Goal: Transaction & Acquisition: Obtain resource

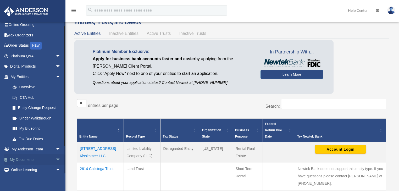
scroll to position [21, 0]
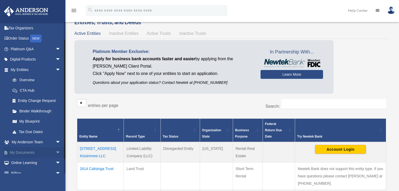
click at [58, 124] on span "arrow_drop_down" at bounding box center [61, 152] width 10 height 11
click at [24, 124] on link "Box" at bounding box center [37, 163] width 61 height 10
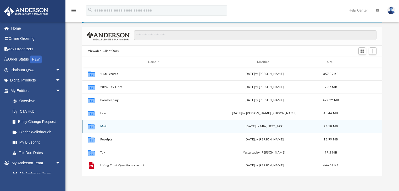
scroll to position [42, 0]
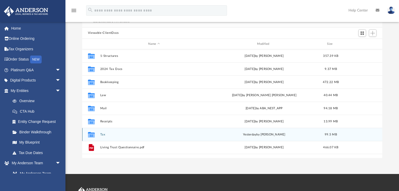
click at [112, 136] on div "Collaborated Folder Tax yesterday by Alex Price 99.5 MB" at bounding box center [232, 134] width 300 height 13
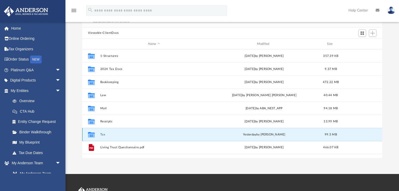
click at [93, 134] on icon "grid" at bounding box center [91, 135] width 7 height 4
click at [90, 134] on icon "grid" at bounding box center [91, 135] width 7 height 4
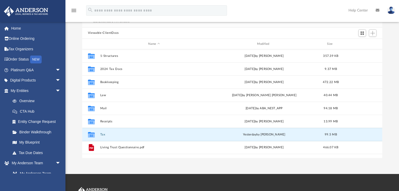
click at [76, 41] on div "Difficulty viewing your box folder? You can also access your account directly o…" at bounding box center [232, 74] width 334 height 167
click at [109, 136] on button "Tax" at bounding box center [154, 134] width 108 height 3
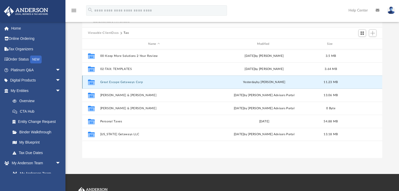
click at [112, 82] on button "Great Escape Getaways Corp" at bounding box center [154, 81] width 108 height 3
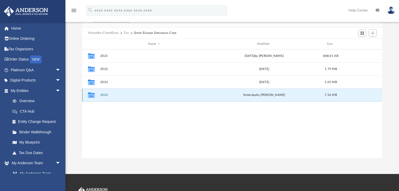
click at [110, 96] on button "2024" at bounding box center [154, 94] width 108 height 3
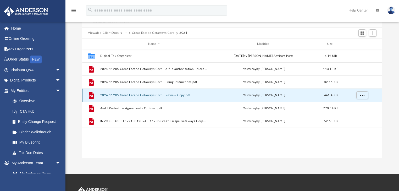
click at [108, 96] on button "2024 1120S Great Escape Getaways Corp - Review Copy.pdf" at bounding box center [154, 94] width 108 height 3
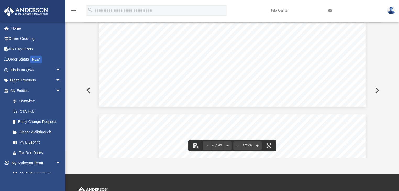
scroll to position [1969, 0]
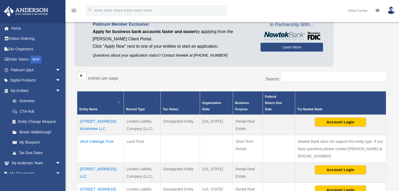
scroll to position [97, 0]
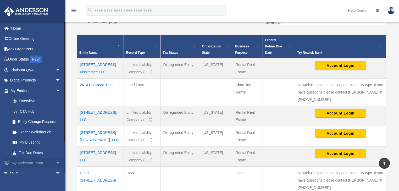
click at [56, 163] on span "arrow_drop_down" at bounding box center [61, 163] width 10 height 11
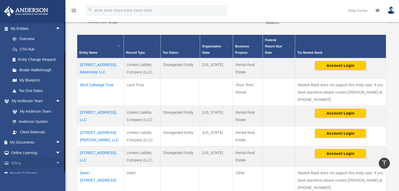
scroll to position [63, 0]
click at [56, 141] on span "arrow_drop_down" at bounding box center [61, 141] width 10 height 11
click at [23, 150] on link "Box" at bounding box center [37, 152] width 61 height 10
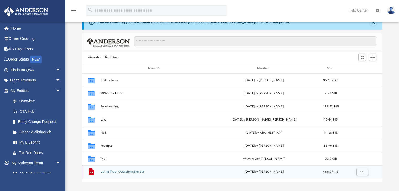
scroll to position [42, 0]
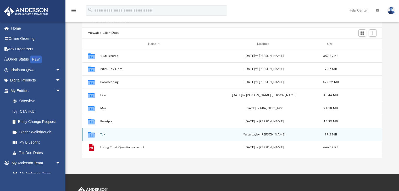
click at [97, 134] on div "Collaborated Folder" at bounding box center [91, 134] width 13 height 8
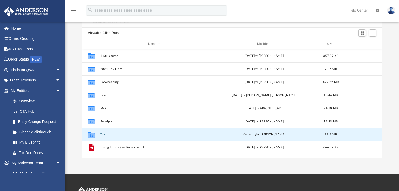
click at [90, 134] on icon "grid" at bounding box center [91, 135] width 7 height 4
click at [100, 135] on div "Collaborated Folder Tax [DATE] by [PERSON_NAME] 99.5 MB" at bounding box center [232, 134] width 300 height 13
click at [91, 135] on icon "grid" at bounding box center [91, 135] width 7 height 4
click at [101, 134] on button "Tax" at bounding box center [154, 134] width 108 height 3
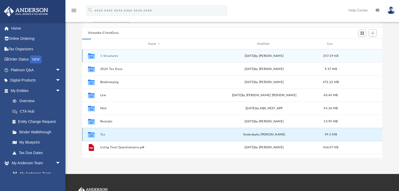
click at [101, 134] on button "Tax" at bounding box center [154, 134] width 108 height 3
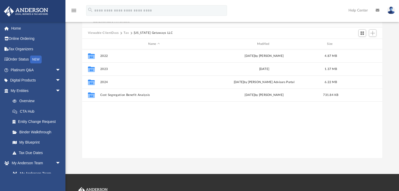
click at [124, 32] on button "Tax" at bounding box center [126, 33] width 5 height 5
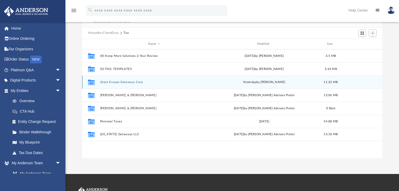
click at [104, 81] on button "Great Escape Getaways Corp" at bounding box center [154, 81] width 108 height 3
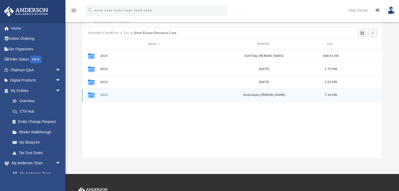
click at [104, 94] on button "2024" at bounding box center [154, 94] width 108 height 3
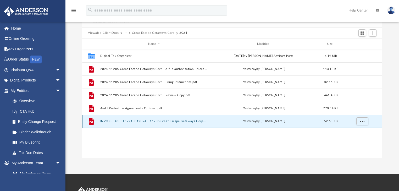
click at [119, 122] on button "INVOICE #833157210312024 - 1120S Great Escape Getaways Corp.pdf" at bounding box center [154, 121] width 108 height 3
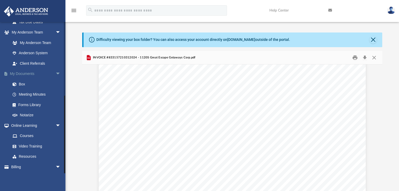
scroll to position [141, 0]
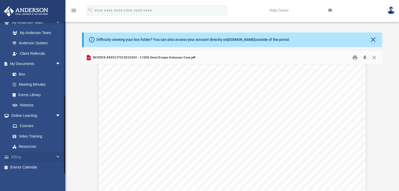
click at [56, 157] on span "arrow_drop_down" at bounding box center [61, 157] width 10 height 11
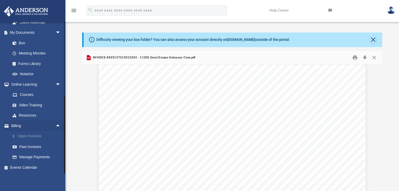
click at [27, 135] on link "$ Open Invoices" at bounding box center [37, 136] width 61 height 11
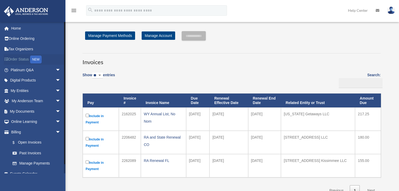
click at [17, 58] on link "Order Status NEW" at bounding box center [36, 59] width 65 height 11
click at [20, 39] on link "Online Ordering" at bounding box center [36, 39] width 65 height 10
click at [56, 79] on span "arrow_drop_down" at bounding box center [61, 80] width 10 height 11
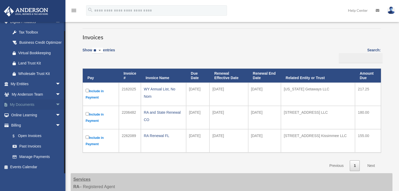
scroll to position [42, 0]
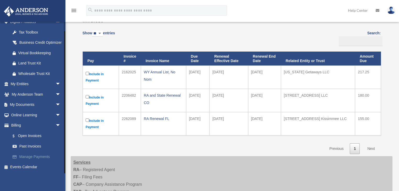
click at [32, 156] on link "Manage Payments" at bounding box center [37, 156] width 61 height 10
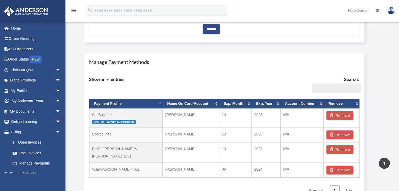
scroll to position [293, 0]
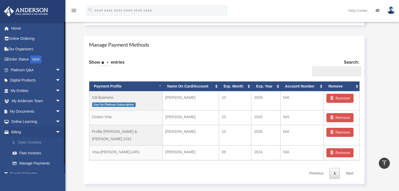
click at [34, 142] on link "$ Open Invoices" at bounding box center [37, 142] width 61 height 11
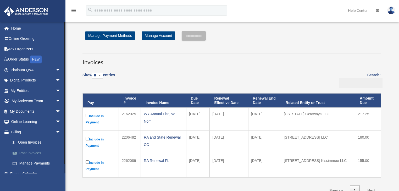
click at [34, 154] on link "Past Invoices" at bounding box center [37, 153] width 61 height 10
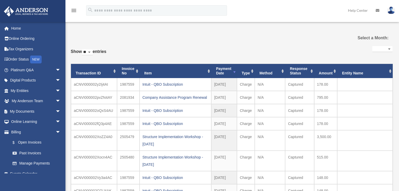
select select
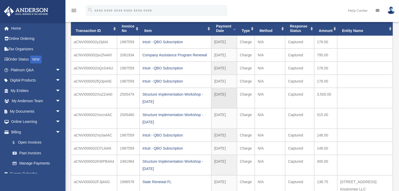
scroll to position [84, 0]
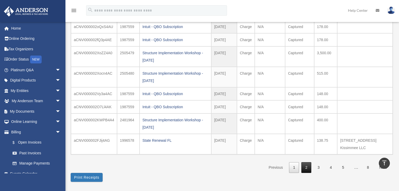
click at [307, 164] on link "2" at bounding box center [306, 167] width 10 height 11
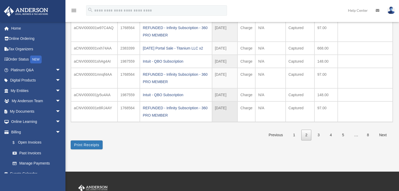
scroll to position [126, 0]
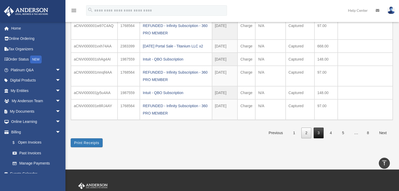
click at [322, 135] on link "3" at bounding box center [319, 133] width 10 height 11
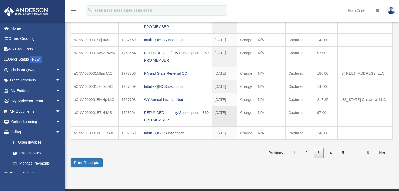
scroll to position [105, 0]
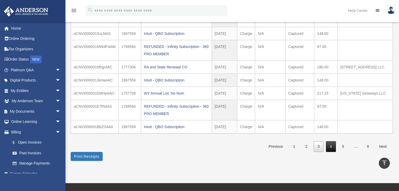
click at [333, 151] on link "4" at bounding box center [331, 146] width 10 height 11
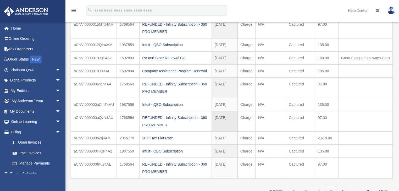
scroll to position [42, 0]
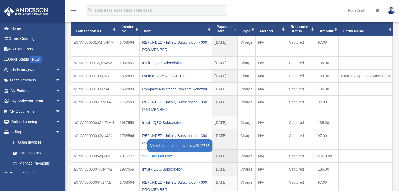
click at [150, 154] on div "2023 Tax Flat Rate" at bounding box center [175, 155] width 67 height 7
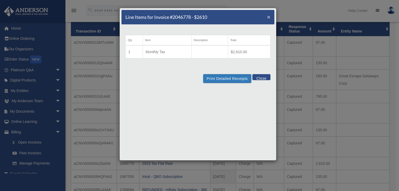
click at [267, 16] on span "×" at bounding box center [268, 17] width 3 height 6
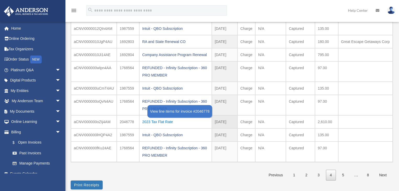
scroll to position [84, 0]
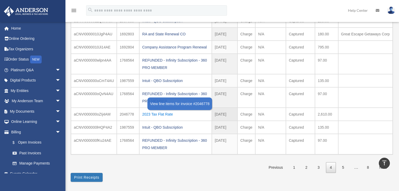
click at [143, 113] on div "2023 Tax Flat Rate" at bounding box center [175, 114] width 67 height 7
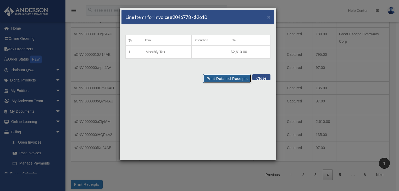
click at [219, 77] on button "Print Detailed Receipts" at bounding box center [227, 78] width 48 height 9
click at [264, 78] on button "Close" at bounding box center [261, 77] width 18 height 6
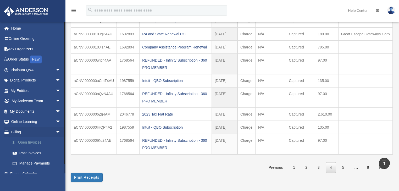
click at [29, 142] on link "$ Open Invoices" at bounding box center [37, 142] width 61 height 11
